Goal: Task Accomplishment & Management: Use online tool/utility

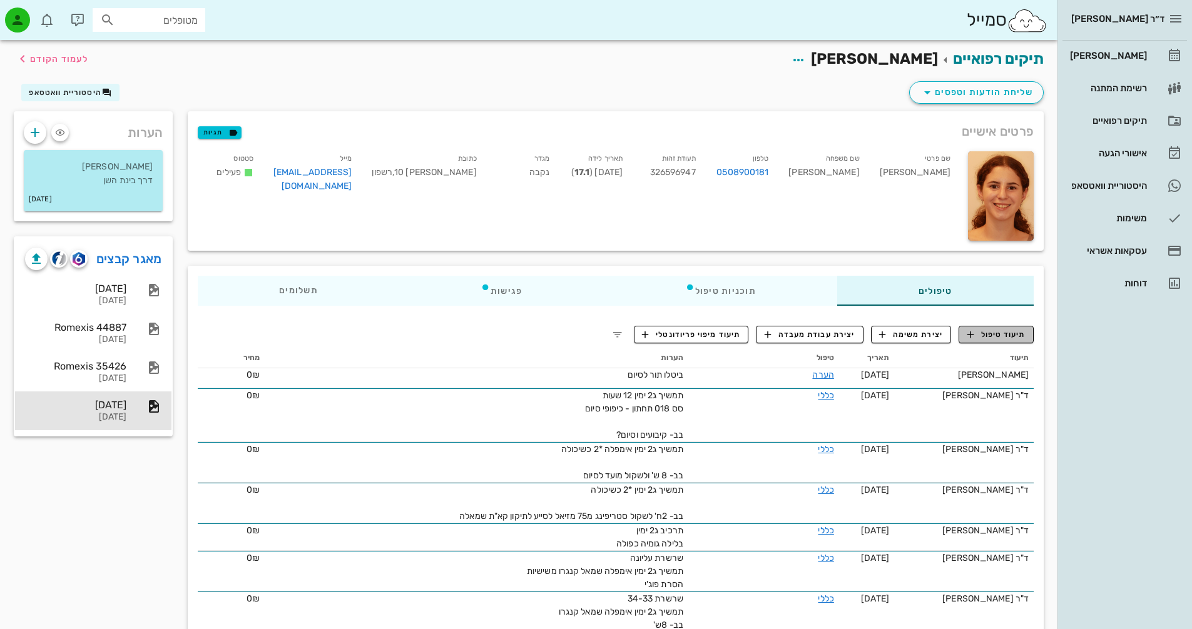
click at [991, 338] on span "תיעוד טיפול" at bounding box center [996, 334] width 58 height 11
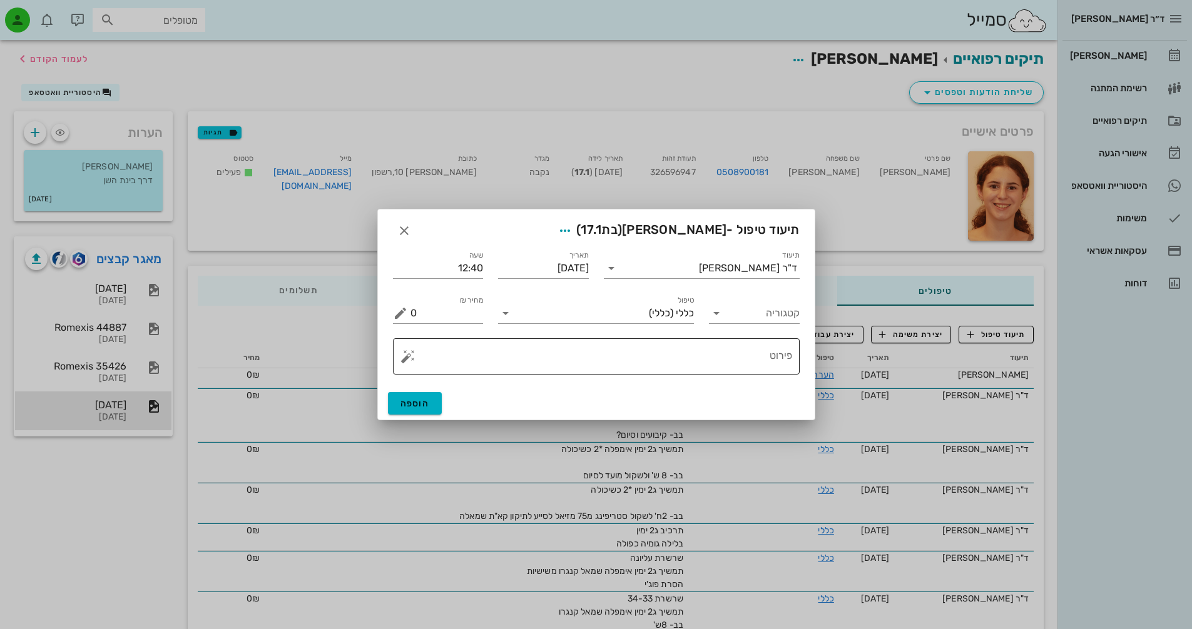
click at [409, 358] on button "button" at bounding box center [407, 356] width 15 height 15
click at [428, 329] on div "[DEMOGRAPHIC_DATA]" at bounding box center [451, 331] width 102 height 25
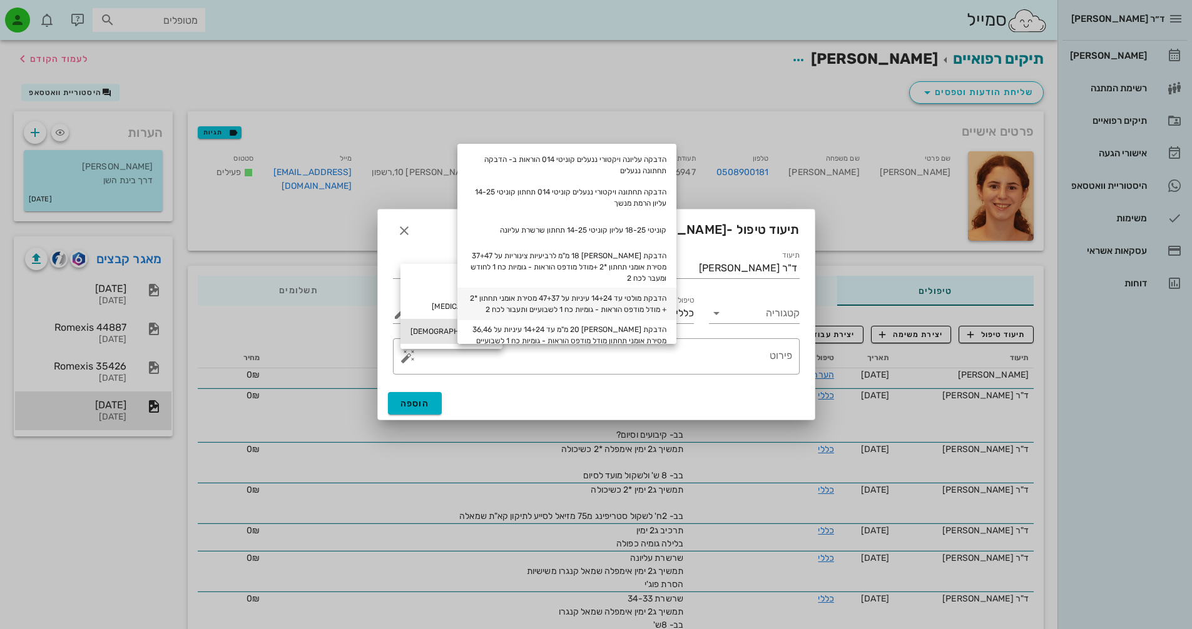
scroll to position [63, 0]
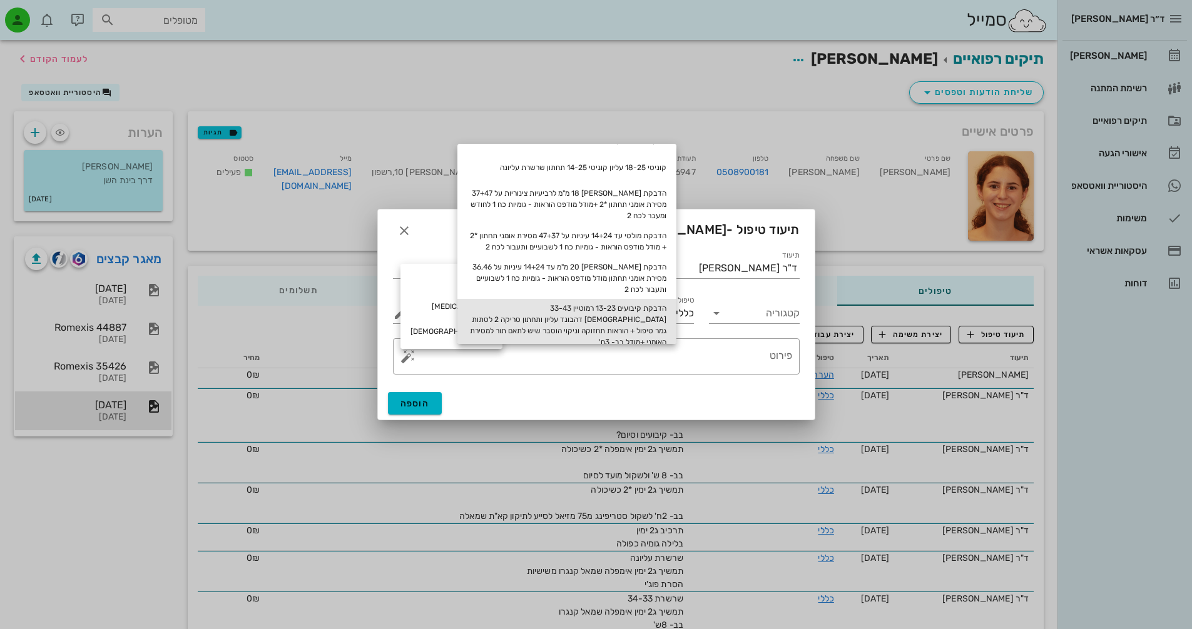
click at [646, 320] on div "הדבקת קיבועים 13-23 רמוטיין 33-43 [DEMOGRAPHIC_DATA] דהבונד עליון ותחתון סריקה …" at bounding box center [566, 325] width 219 height 53
type textarea "הדבקת קיבועים 13-23 רמוטיין 33-43 [DEMOGRAPHIC_DATA] דהבונד עליון ותחתון סריקה …"
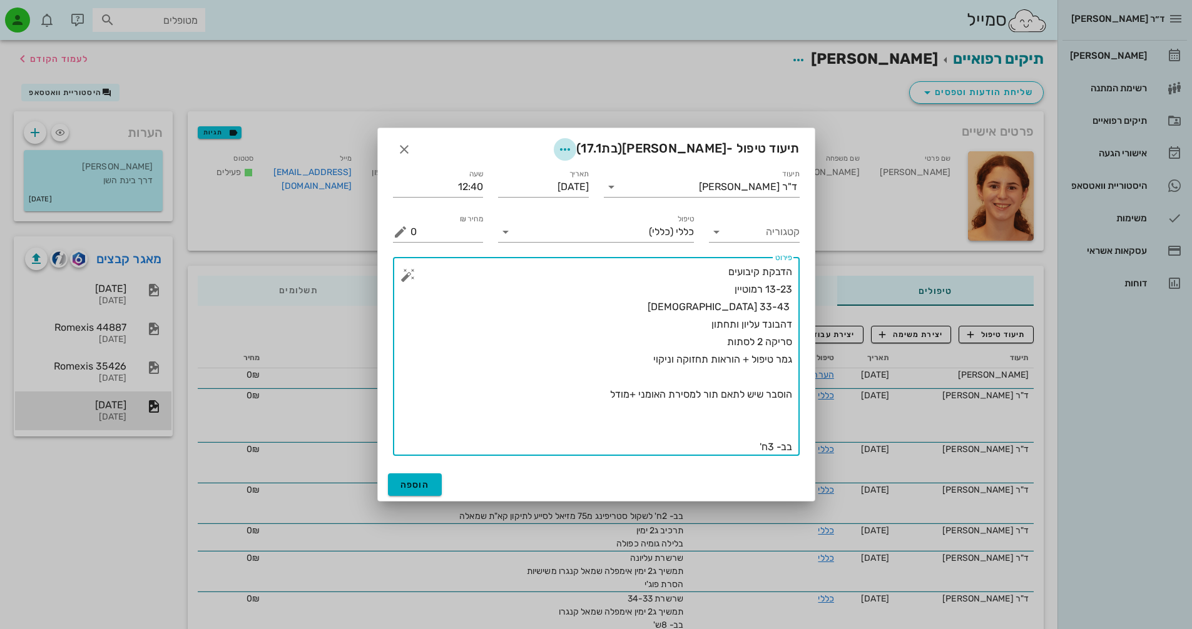
click at [572, 147] on icon "button" at bounding box center [564, 149] width 15 height 15
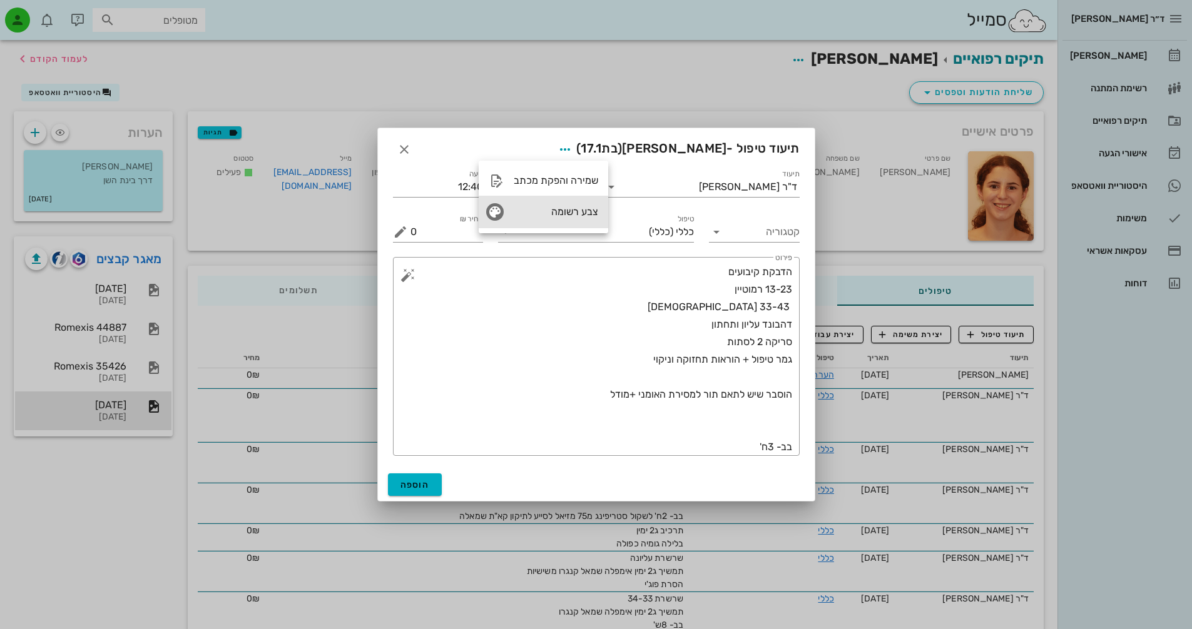
click at [572, 210] on div "צבע רשומה" at bounding box center [556, 212] width 84 height 12
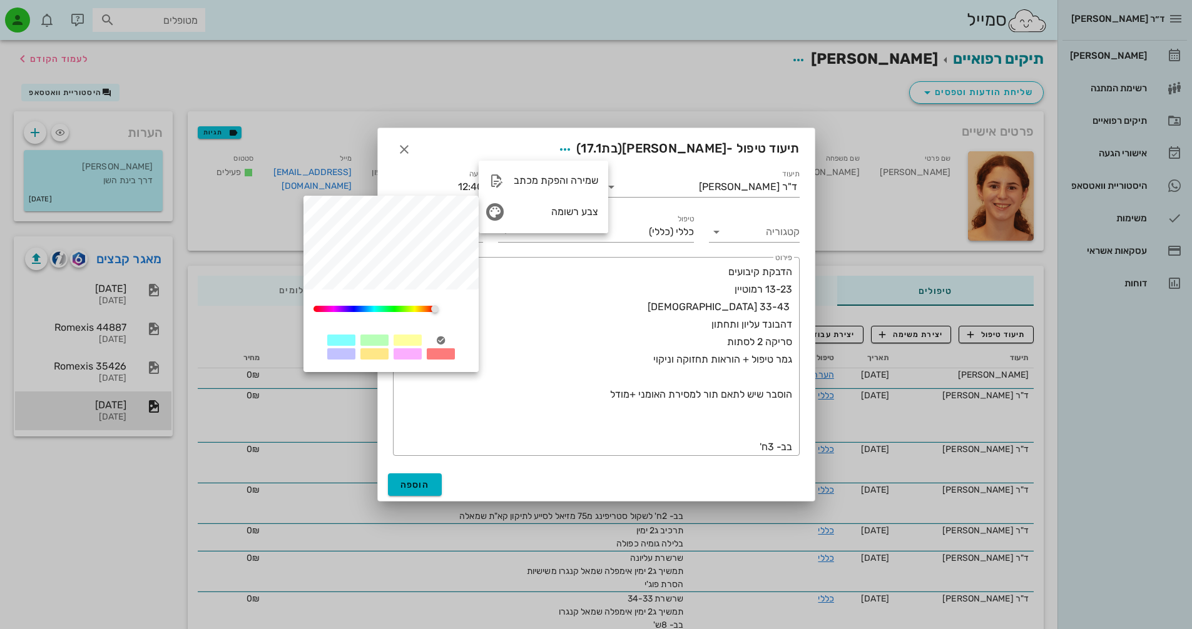
click at [370, 339] on div at bounding box center [374, 340] width 28 height 11
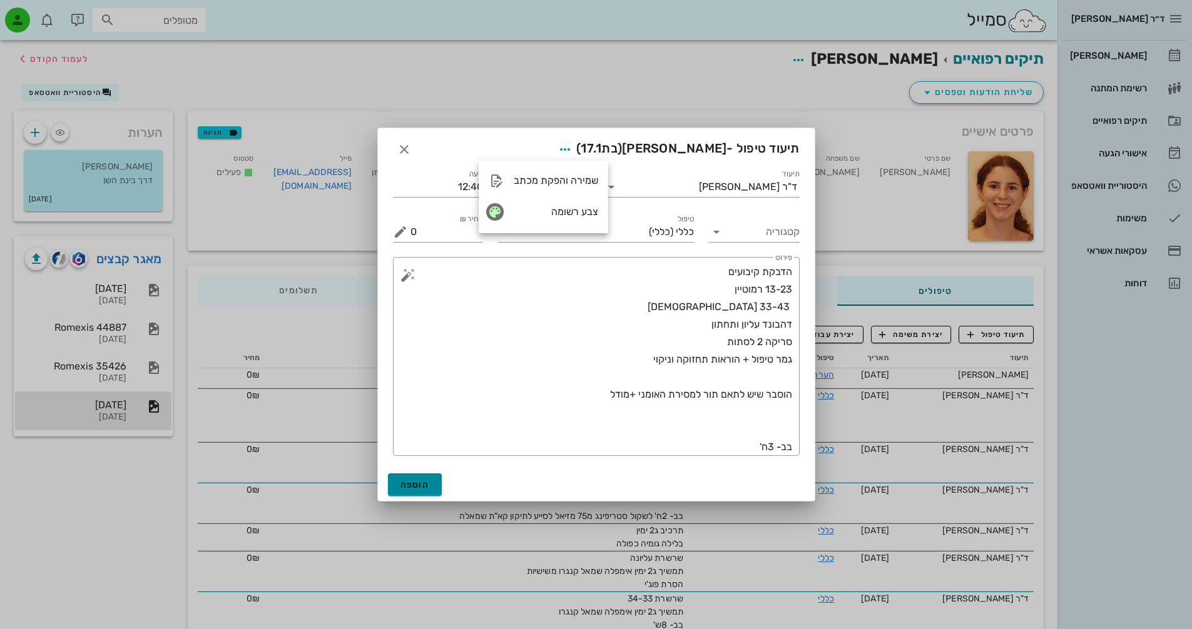
click at [422, 480] on span "הוספה" at bounding box center [414, 485] width 29 height 11
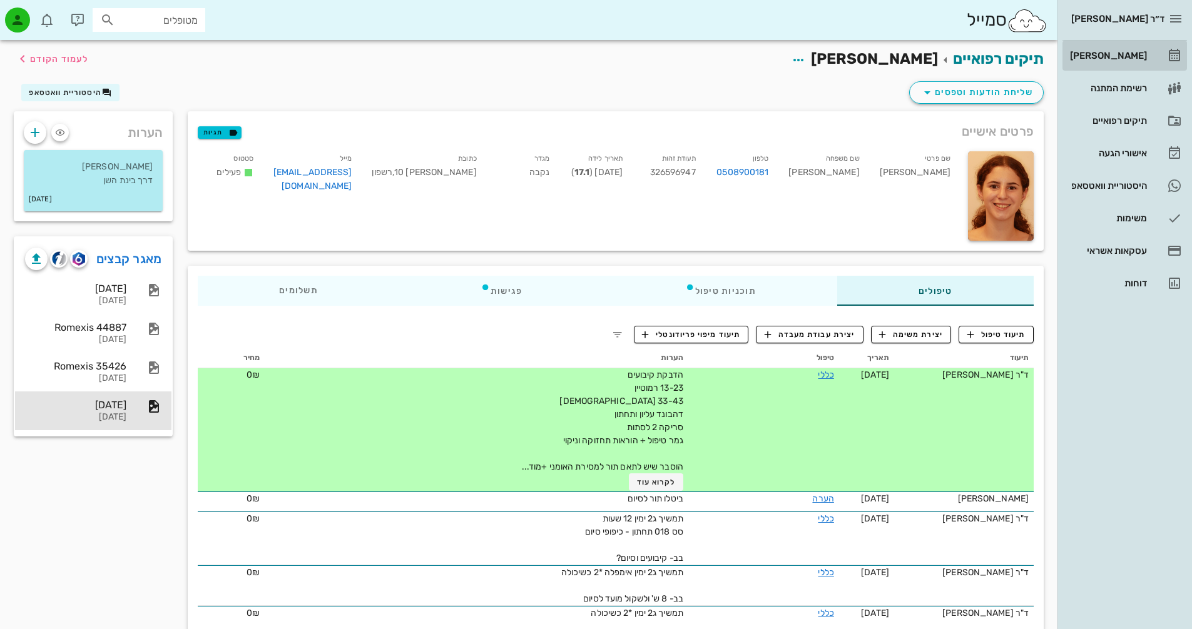
click at [1136, 49] on div "[PERSON_NAME]" at bounding box center [1106, 56] width 79 height 20
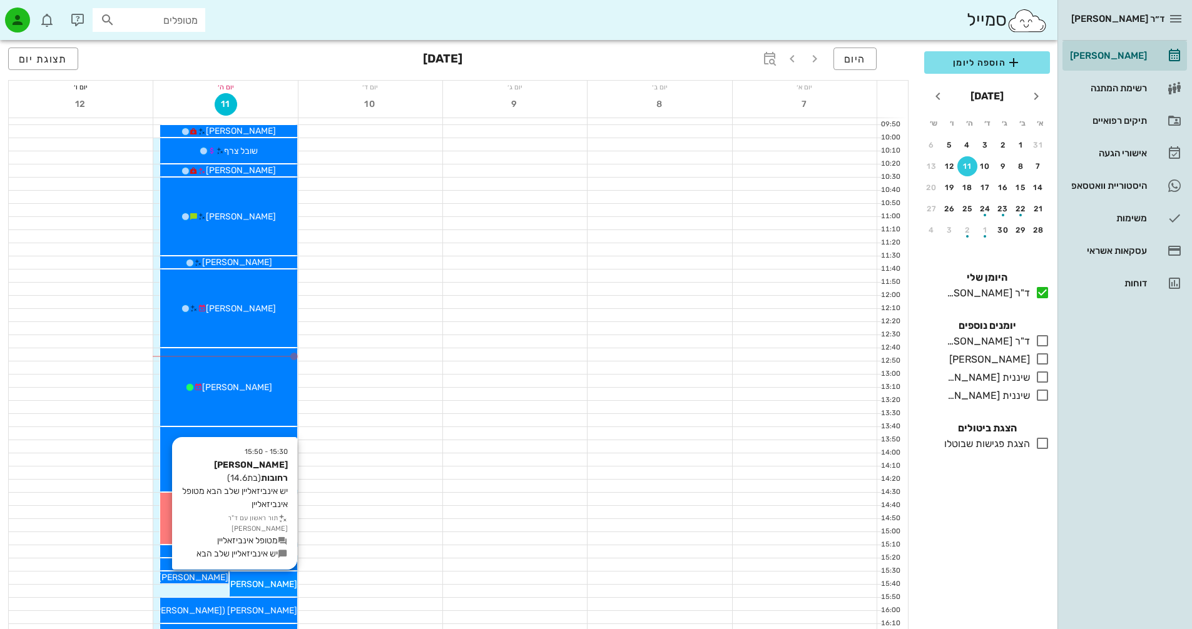
scroll to position [250, 0]
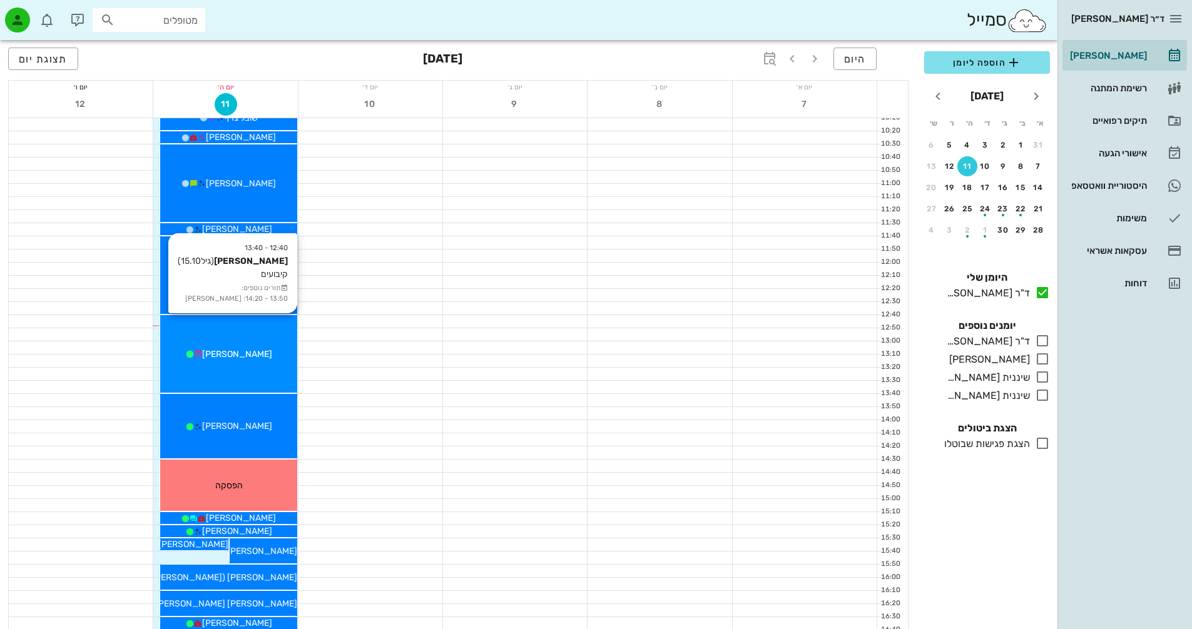
click at [252, 350] on div "[PERSON_NAME]" at bounding box center [228, 354] width 136 height 13
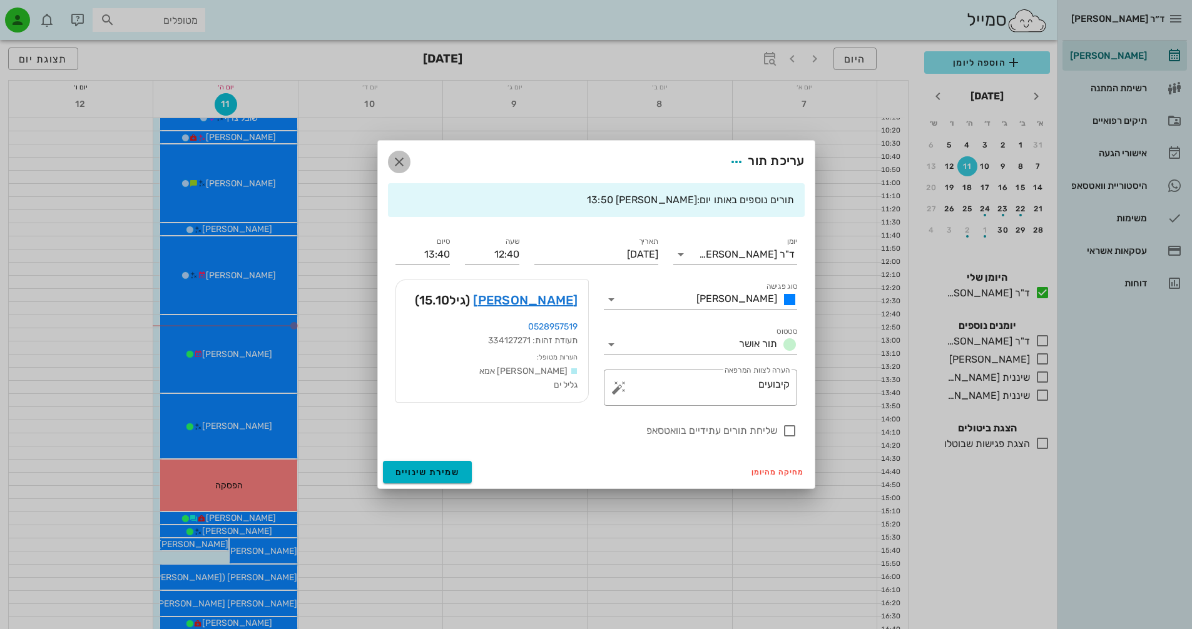
click at [405, 163] on icon "button" at bounding box center [399, 162] width 15 height 15
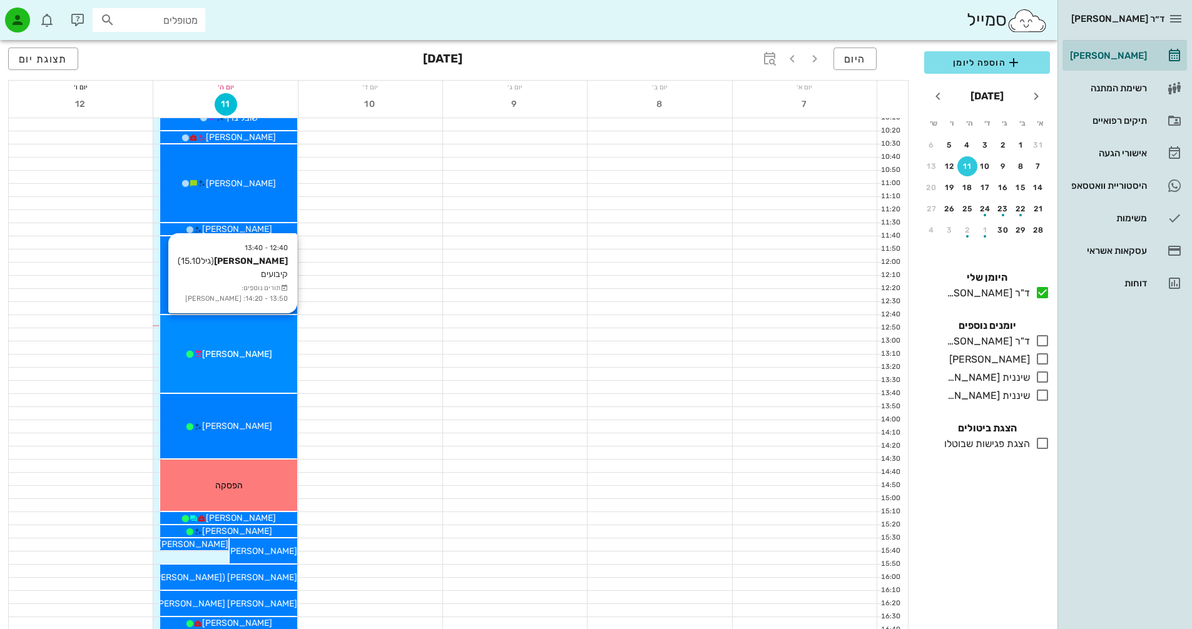
click at [251, 367] on div "12:40 - 13:40 [PERSON_NAME] (גיל 15.10 ) קיבועים תורים נוספים: 13:50 - 14:20: […" at bounding box center [228, 354] width 136 height 78
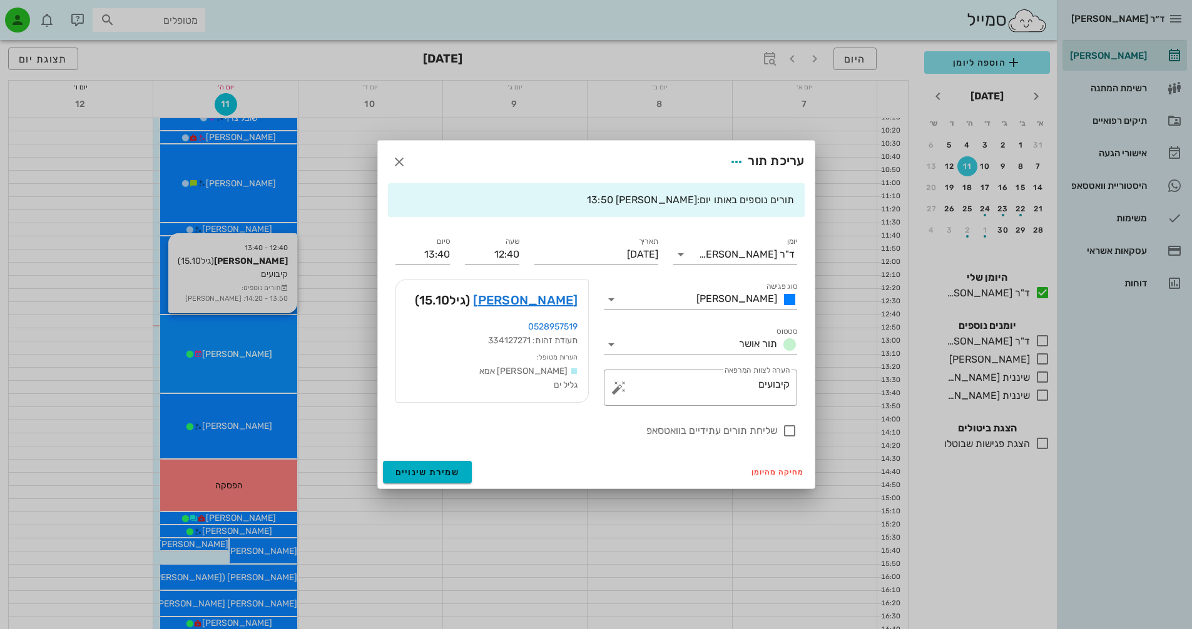
click at [251, 367] on div at bounding box center [596, 314] width 1192 height 629
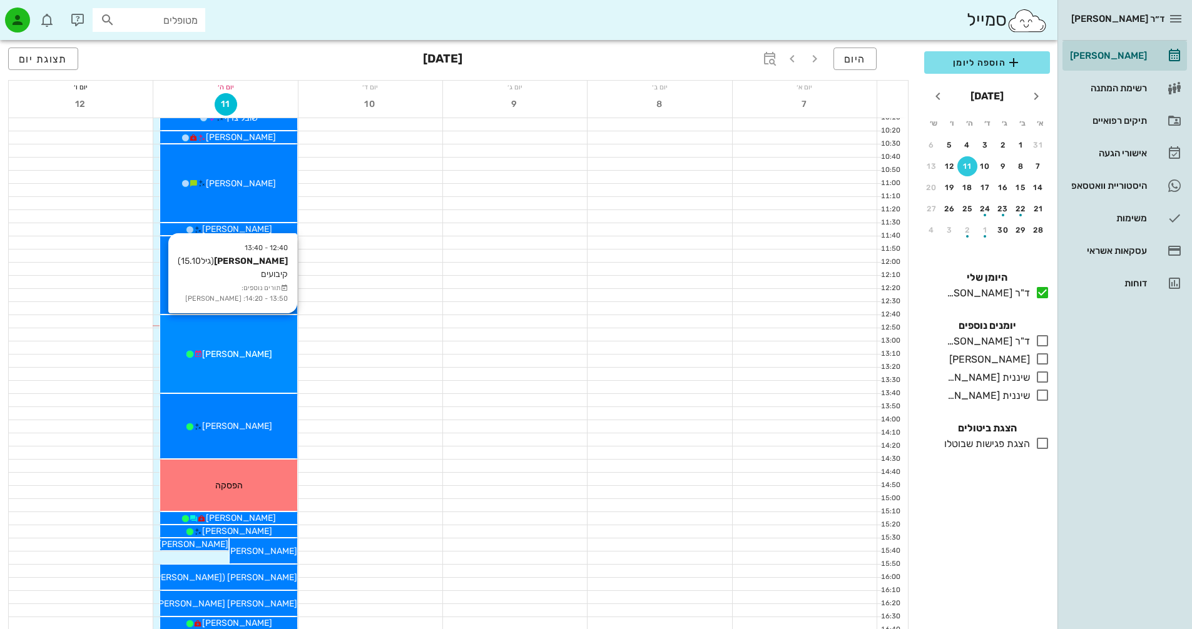
click at [263, 364] on div "12:40 - 13:40 [PERSON_NAME] (גיל 15.10 ) קיבועים תורים נוספים: 13:50 - 14:20: […" at bounding box center [228, 354] width 136 height 78
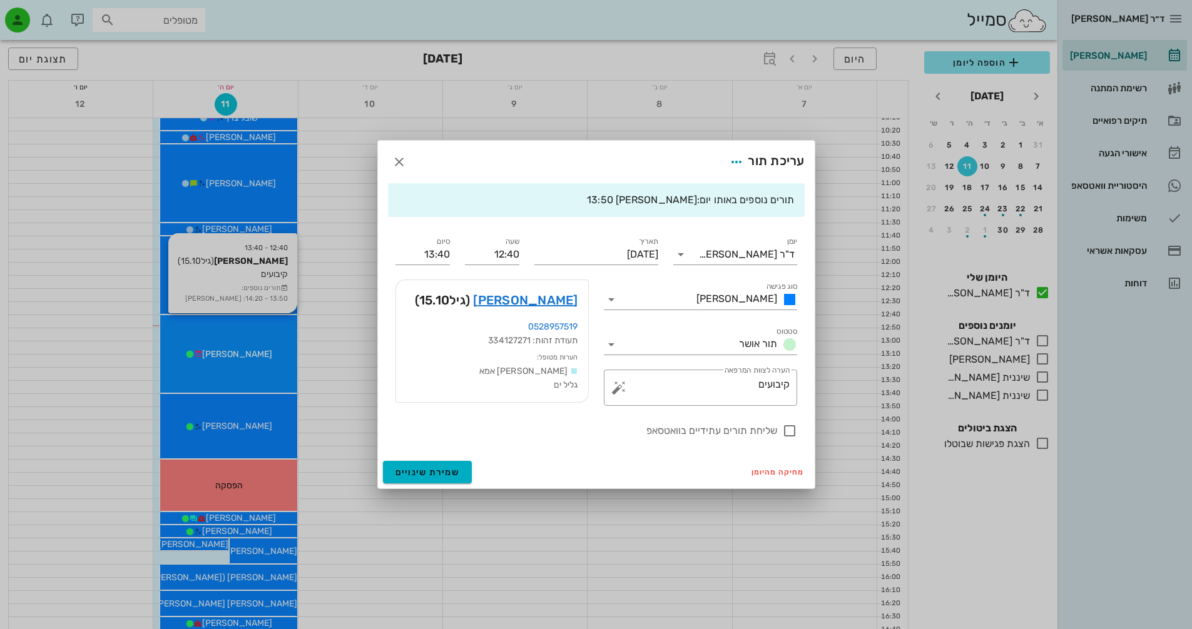
click at [263, 364] on div at bounding box center [596, 314] width 1192 height 629
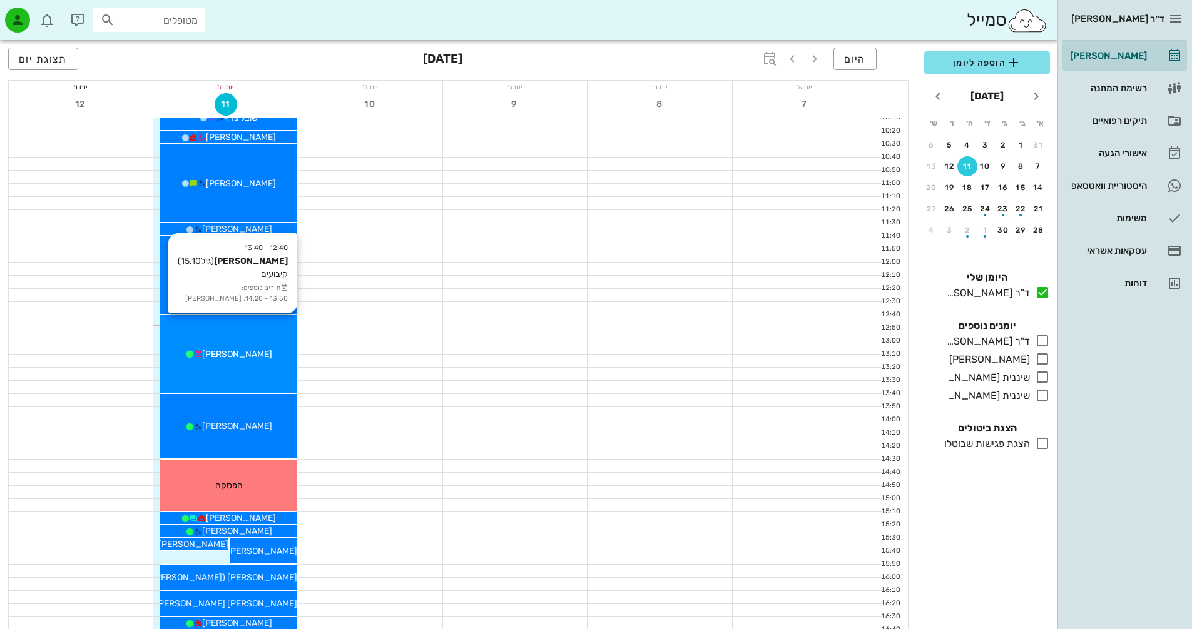
click at [245, 368] on div "12:40 - 13:40 [PERSON_NAME] (גיל 15.10 ) קיבועים תורים נוספים: 13:50 - 14:20: […" at bounding box center [228, 354] width 136 height 78
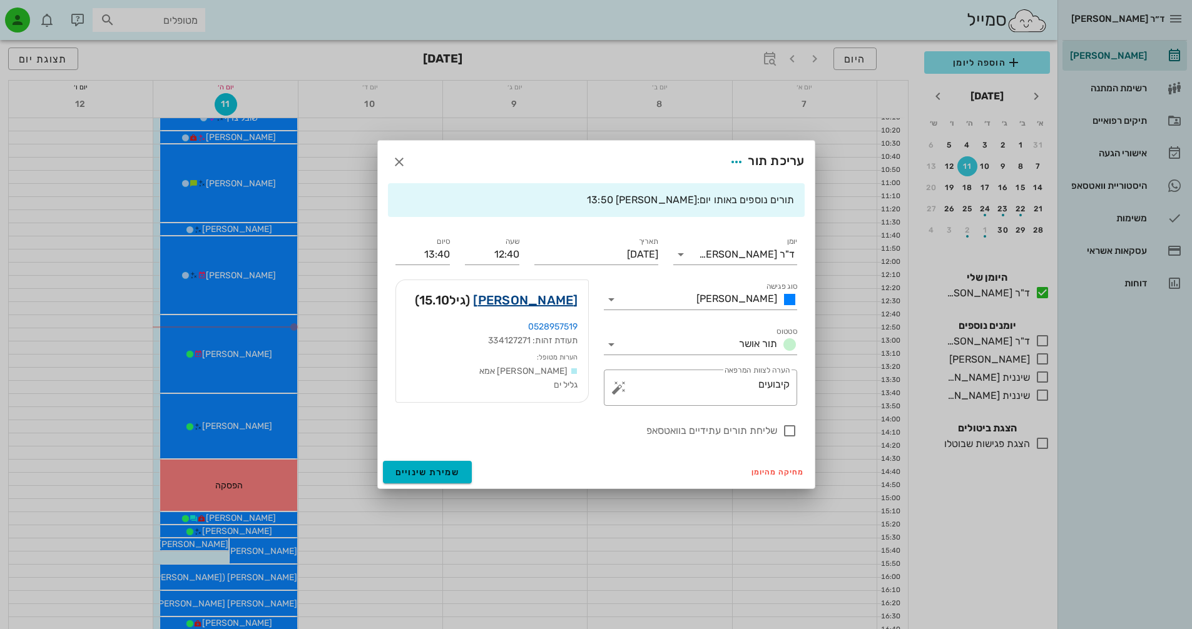
click at [560, 303] on link "[PERSON_NAME]" at bounding box center [525, 300] width 104 height 20
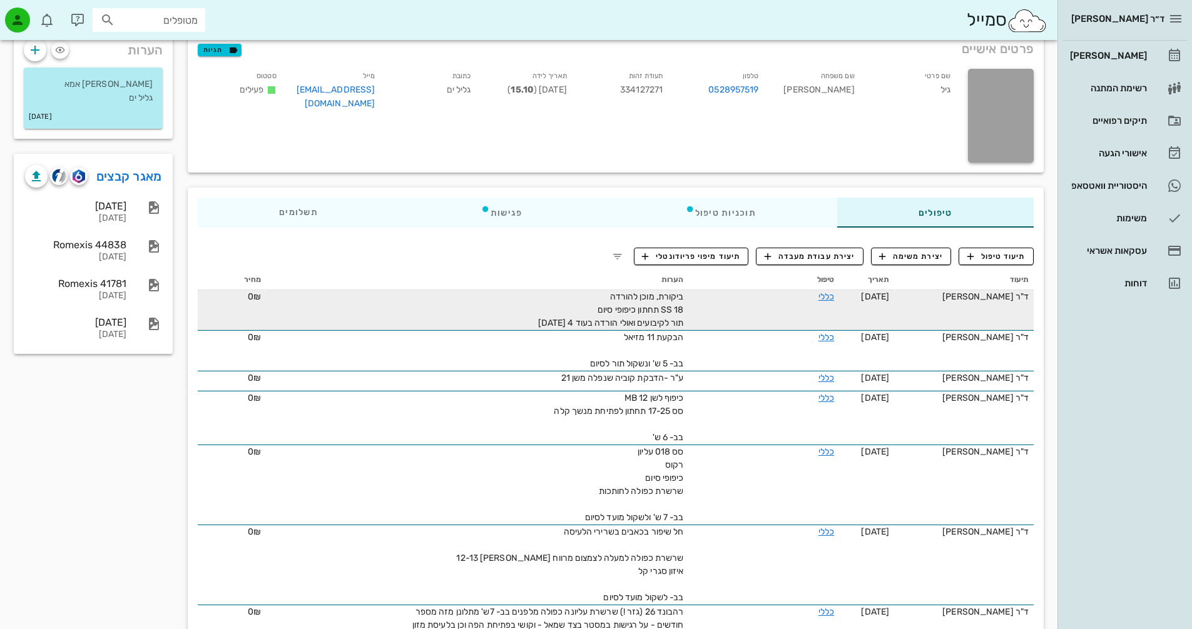
scroll to position [63, 0]
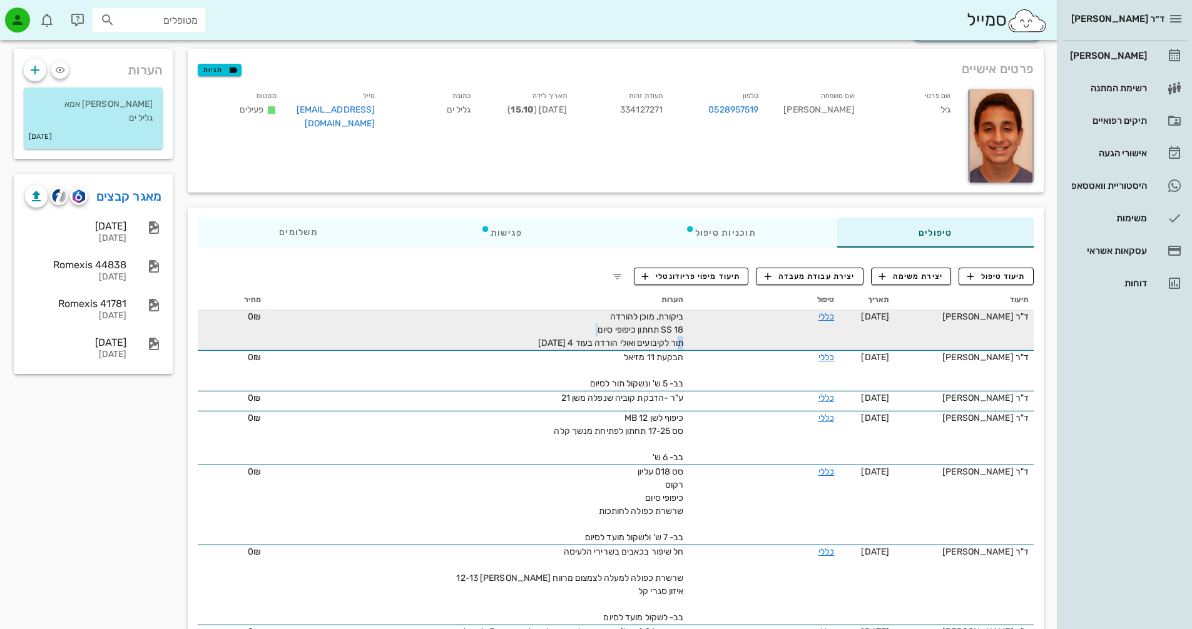
drag, startPoint x: 594, startPoint y: 332, endPoint x: 676, endPoint y: 342, distance: 82.0
click at [673, 342] on div "ביקורת, מוכן להורדה 18 SS תחתון כיפופי סיום תור לקיבועים ואולי הורדה בעוד 4 [DA…" at bounding box center [542, 329] width 281 height 39
click at [621, 336] on div "ביקורת, מוכן להורדה 18 SS תחתון כיפופי סיום תור לקיבועים ואולי הורדה בעוד 4 [DA…" at bounding box center [542, 329] width 281 height 39
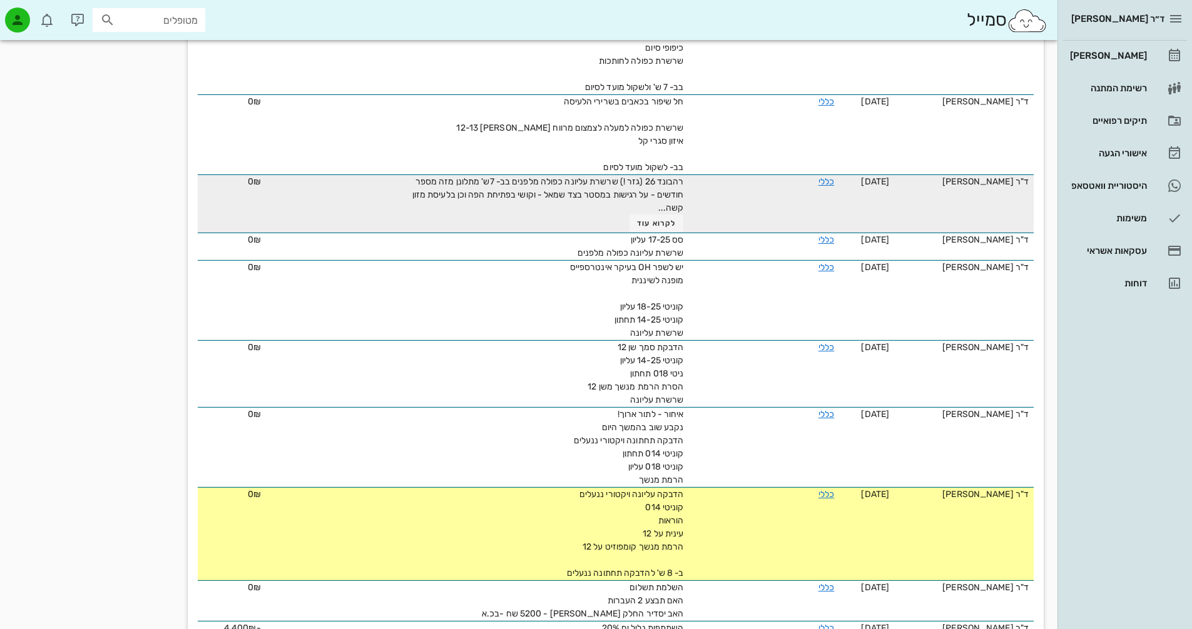
scroll to position [313, 0]
